Goal: Information Seeking & Learning: Find specific fact

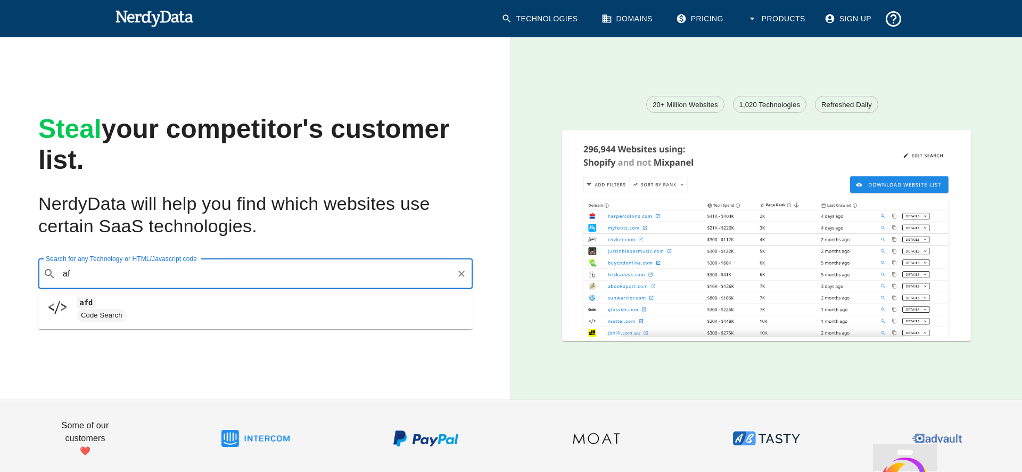
type input "a"
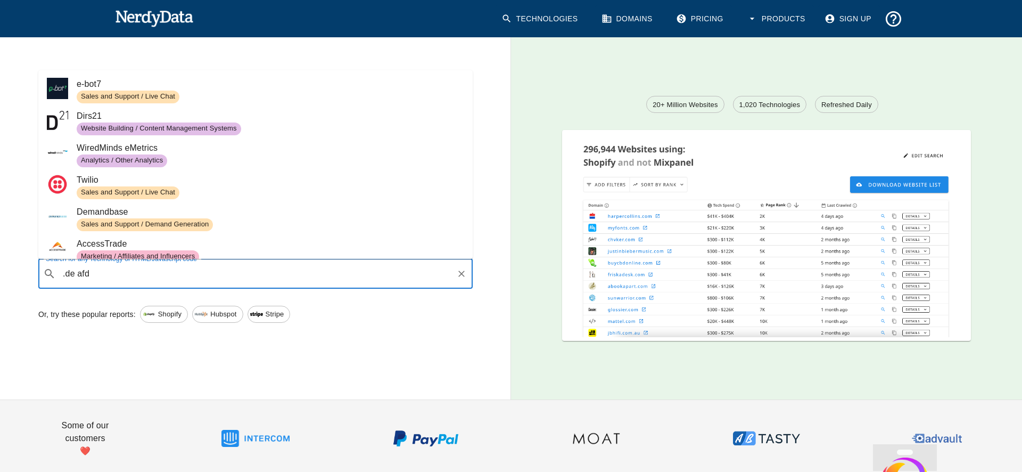
paste input "([DOMAIN_NAME]|[DOMAIN_NAME]|[DOMAIN_NAME]|[DOMAIN_NAME]|[DOMAIN_NAME]|[DOMAIN_…"
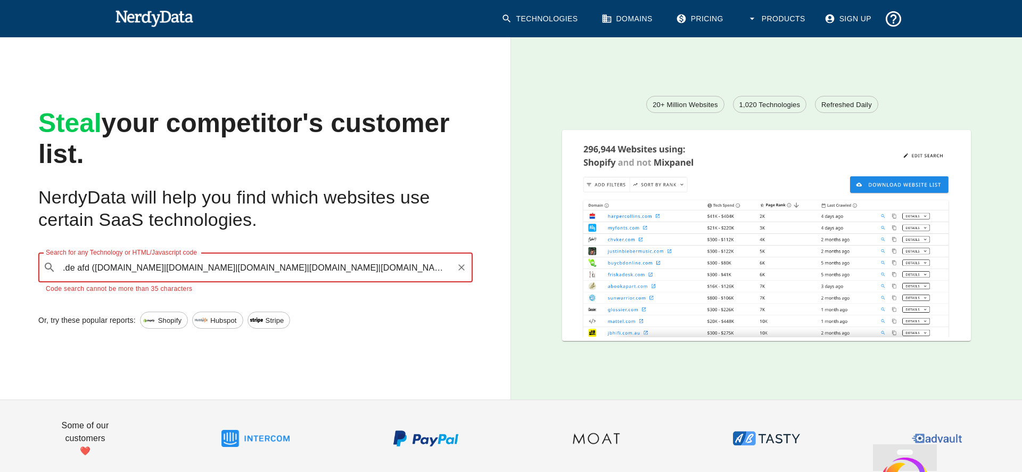
drag, startPoint x: 160, startPoint y: 269, endPoint x: 277, endPoint y: 263, distance: 117.7
click at [280, 268] on input ".de afd ([DOMAIN_NAME]|[DOMAIN_NAME]|[DOMAIN_NAME]|[DOMAIN_NAME]|[DOMAIN_NAME]|…" at bounding box center [256, 267] width 392 height 20
click at [408, 266] on input ".de afd ([DOMAIN_NAME]|[DOMAIN_NAME]|[DOMAIN_NAME]|[DOMAIN_NAME]|[DOMAIN_NAME]|…" at bounding box center [256, 267] width 392 height 20
click at [303, 269] on input ".de afd ([DOMAIN_NAME]|[DOMAIN_NAME]|[DOMAIN_NAME]|[DOMAIN_NAME]|[DOMAIN_NAME]|…" at bounding box center [256, 267] width 392 height 20
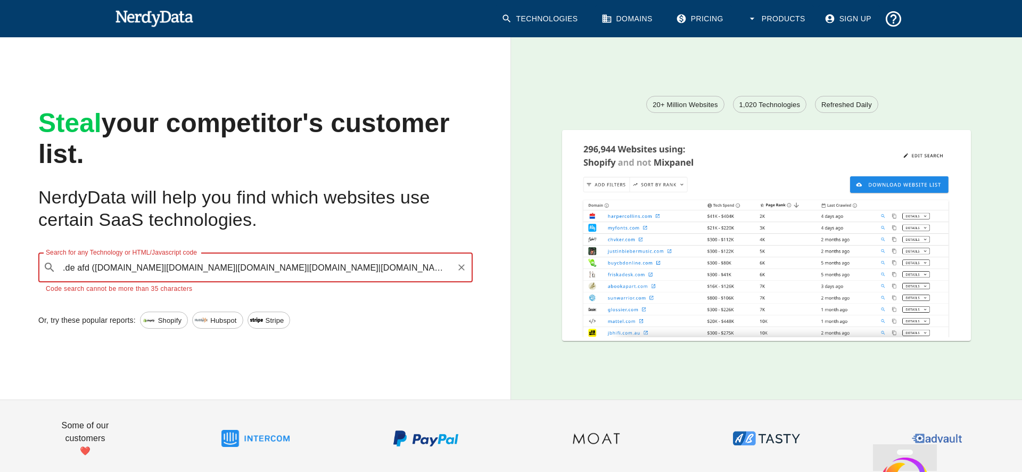
click at [327, 265] on input ".de afd ([DOMAIN_NAME]|[DOMAIN_NAME]|[DOMAIN_NAME]|[DOMAIN_NAME]|[DOMAIN_NAME]|…" at bounding box center [256, 267] width 392 height 20
click at [298, 270] on input ".de afd ([DOMAIN_NAME]|[DOMAIN_NAME]|[DOMAIN_NAME]|[DOMAIN_NAME]|[DOMAIN_NAME])" at bounding box center [256, 267] width 392 height 20
click at [312, 269] on input ".de afd ([DOMAIN_NAME]|[DOMAIN_NAME]|[DOMAIN_NAME]|[DOMAIN_NAME]|[DOMAIN_NAME])" at bounding box center [256, 267] width 392 height 20
drag, startPoint x: 141, startPoint y: 270, endPoint x: 164, endPoint y: 271, distance: 23.4
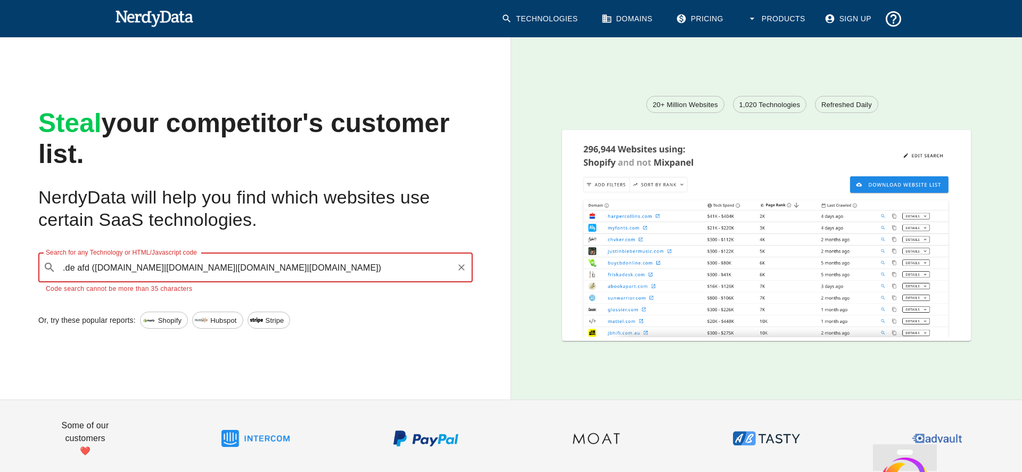
click at [166, 269] on input ".de afd ([DOMAIN_NAME]|[DOMAIN_NAME]|[DOMAIN_NAME]|[DOMAIN_NAME])" at bounding box center [256, 267] width 392 height 20
type input ".de afd ([DOMAIN_NAME]|[DOMAIN_NAME]|[DOMAIN_NAME])"
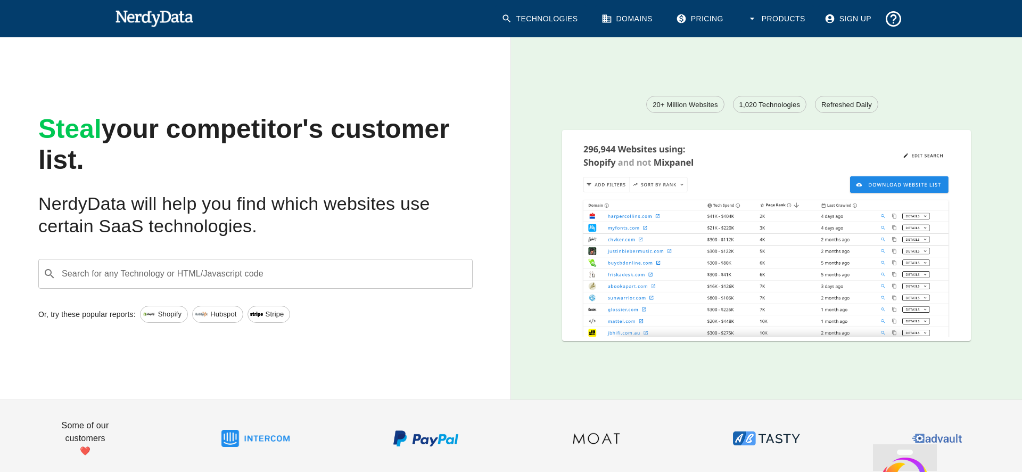
click at [162, 272] on input "Search for any Technology or HTML/Javascript code" at bounding box center [264, 273] width 408 height 20
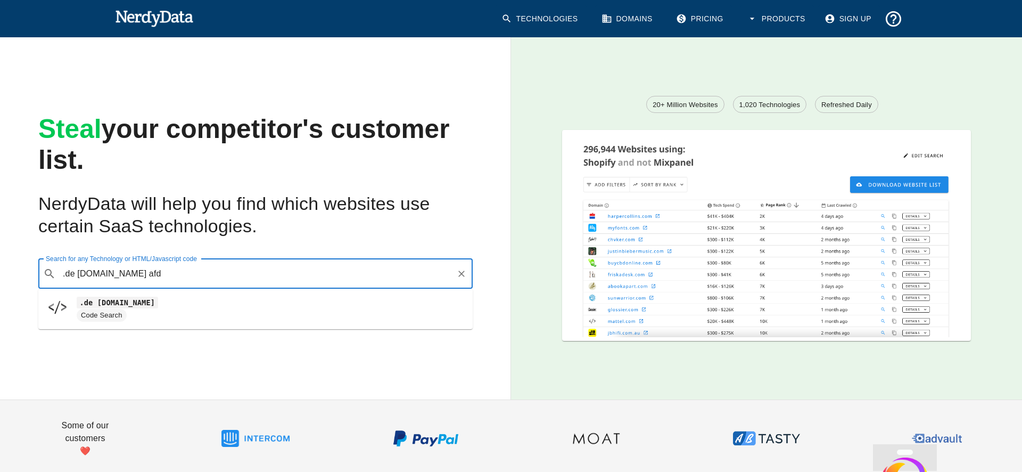
type input ".de [DOMAIN_NAME] afd"
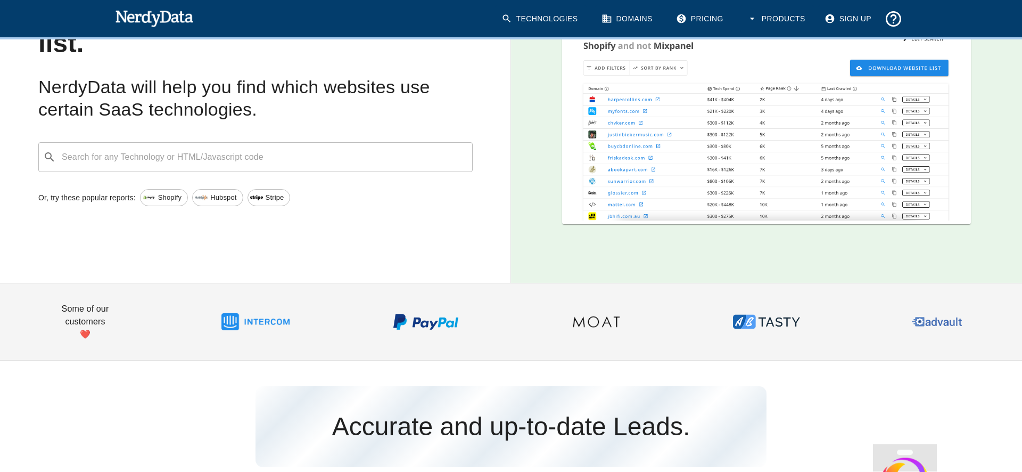
scroll to position [121, 0]
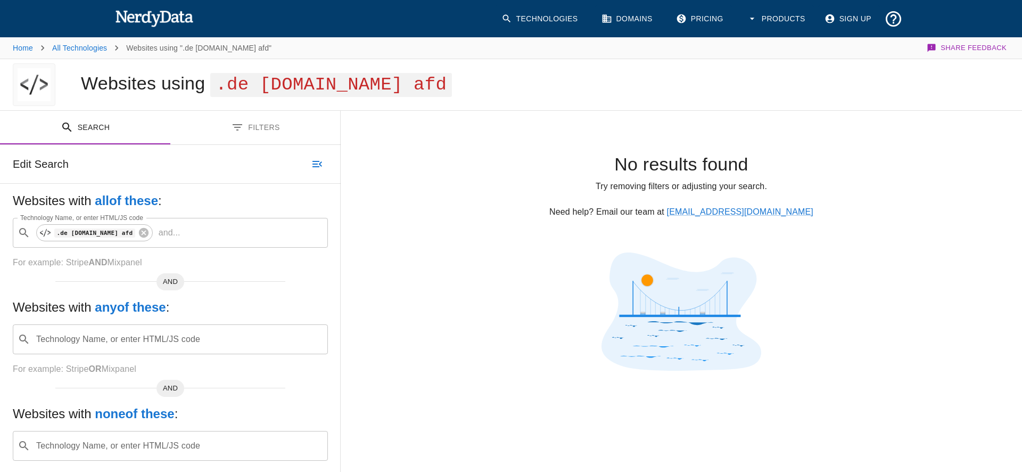
scroll to position [153, 0]
